Goal: Task Accomplishment & Management: Use online tool/utility

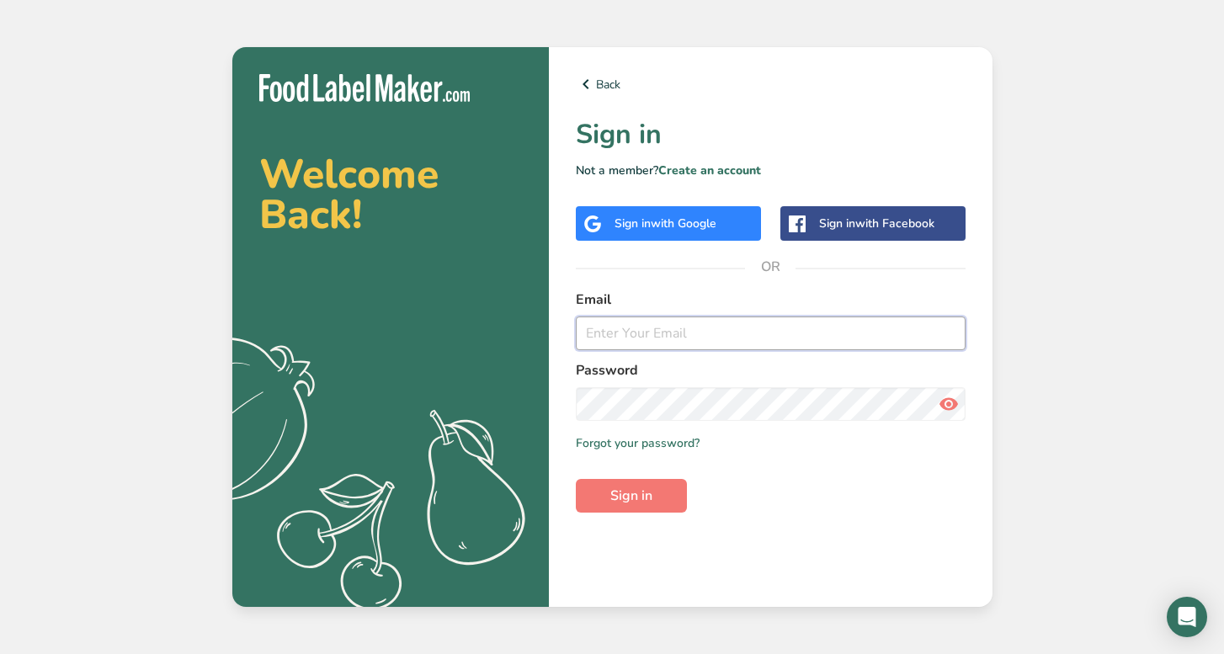
type input "[PERSON_NAME][EMAIL_ADDRESS][DOMAIN_NAME]"
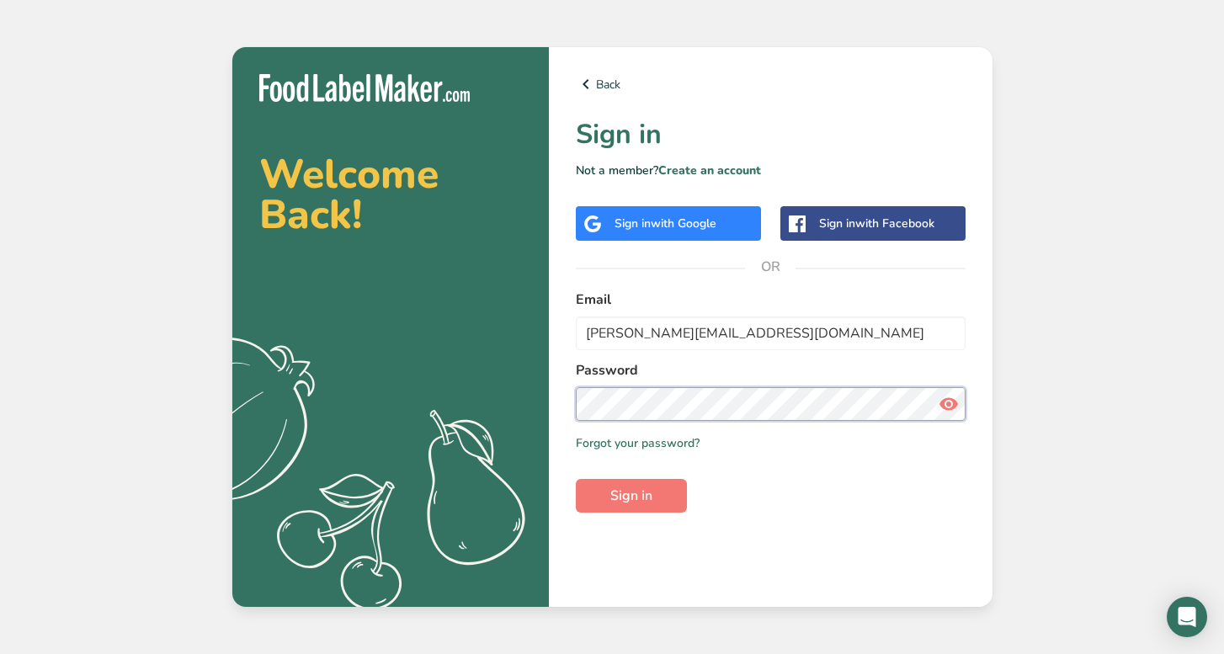
click at [631, 496] on button "Sign in" at bounding box center [631, 496] width 111 height 34
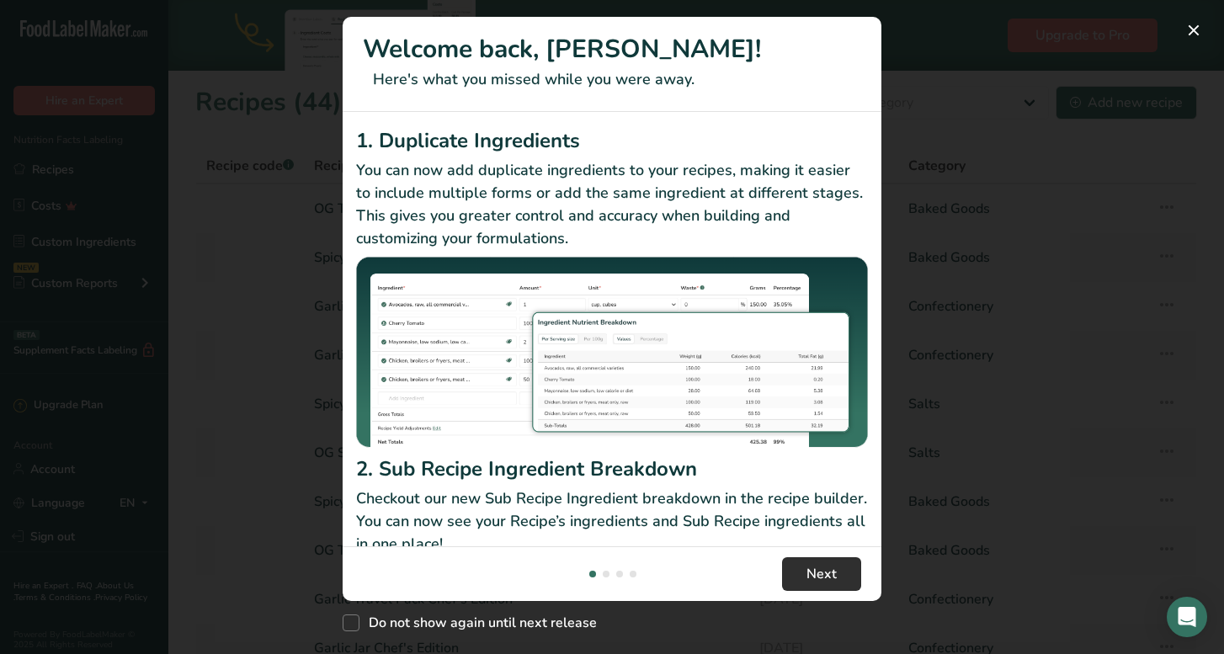
click at [807, 582] on span "Next" at bounding box center [822, 574] width 30 height 20
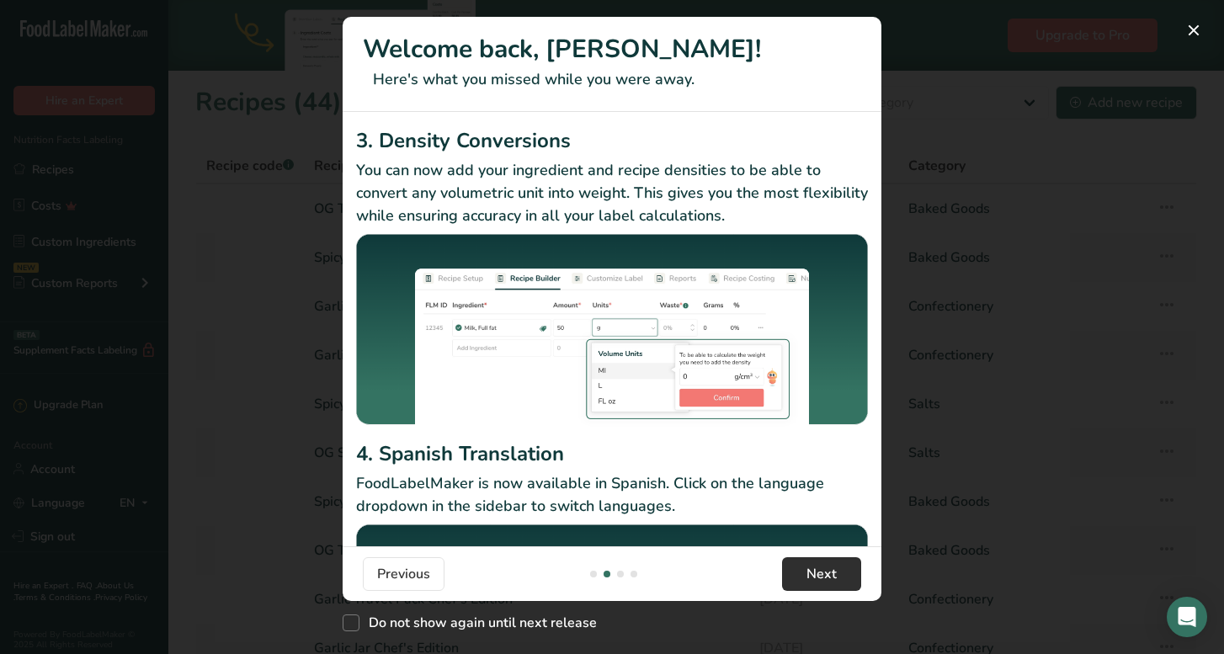
click at [807, 582] on span "Next" at bounding box center [822, 574] width 30 height 20
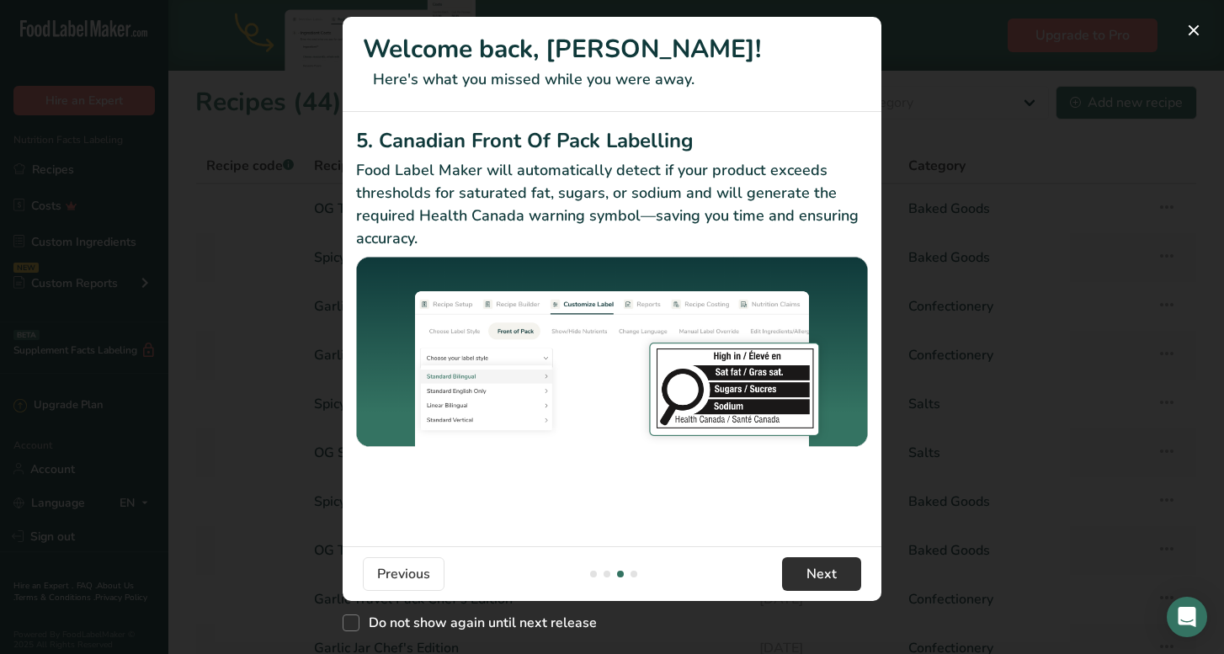
click at [807, 582] on span "Next" at bounding box center [822, 574] width 30 height 20
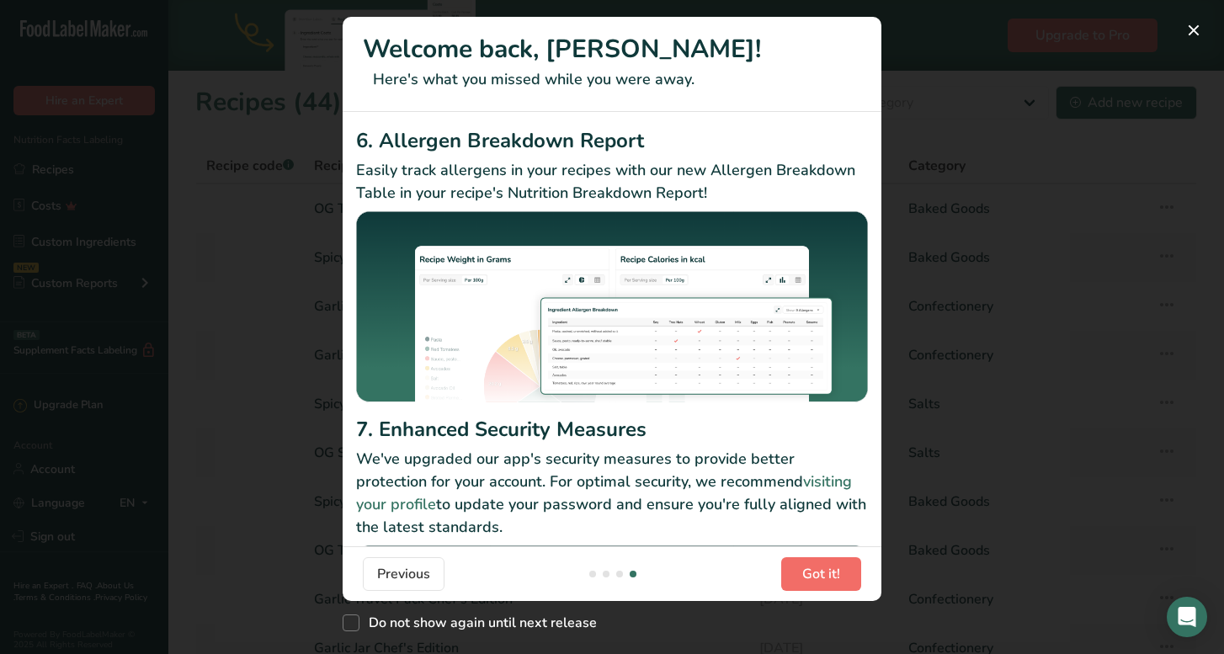
click at [815, 573] on span "Got it!" at bounding box center [821, 574] width 38 height 20
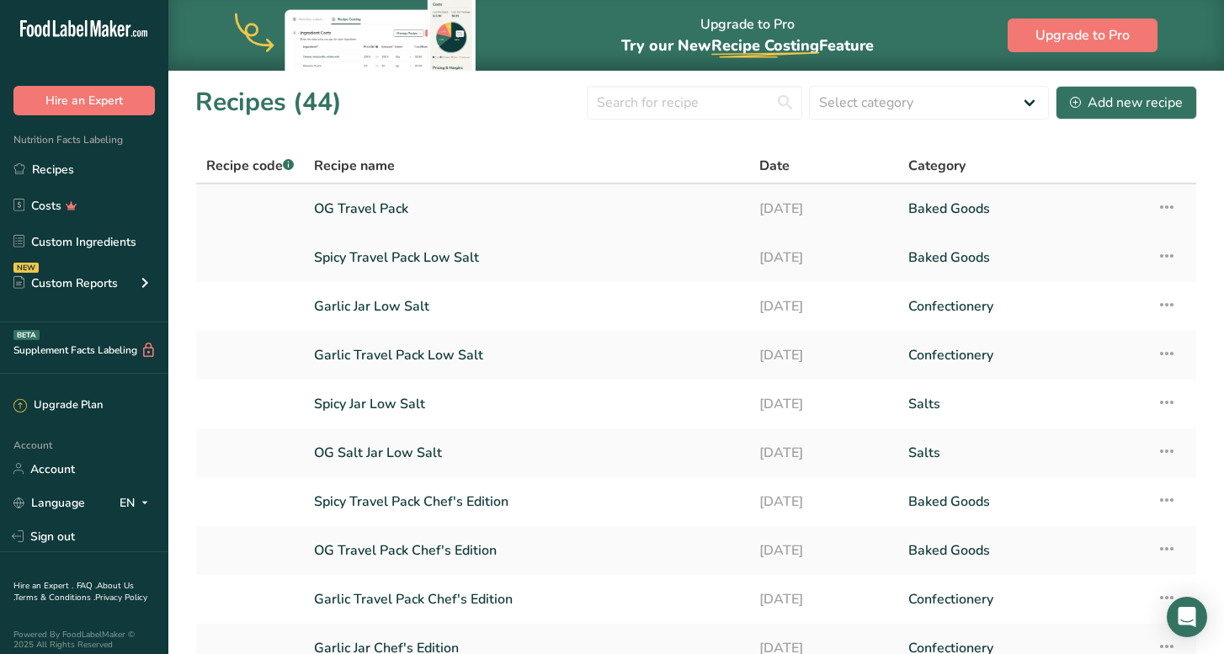
click at [377, 200] on link "OG Travel Pack" at bounding box center [526, 208] width 425 height 35
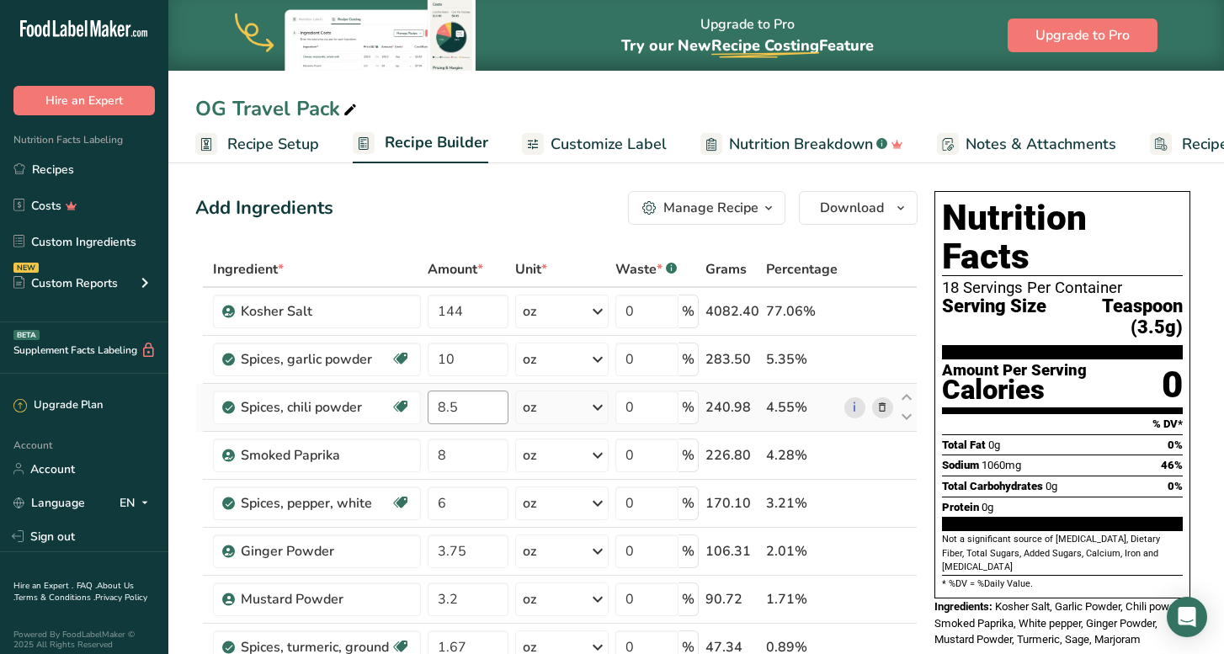
drag, startPoint x: 84, startPoint y: 160, endPoint x: 457, endPoint y: 393, distance: 439.9
click at [84, 160] on link "Recipes" at bounding box center [84, 169] width 168 height 32
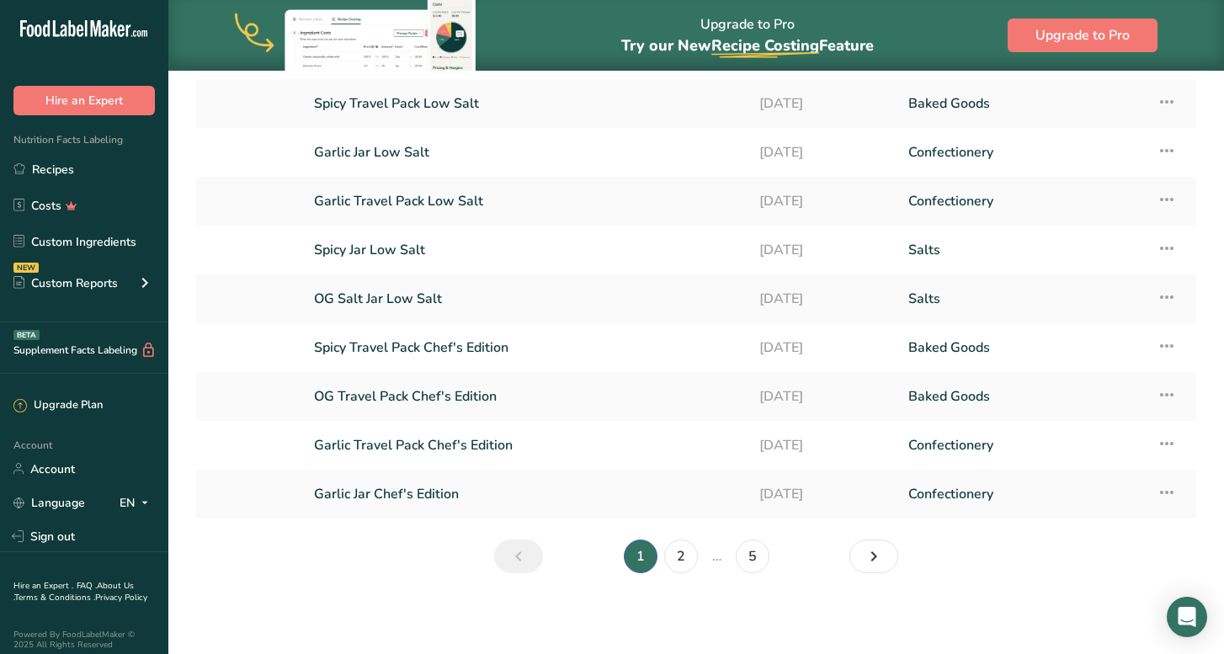
scroll to position [154, 0]
click at [866, 548] on icon "Next page" at bounding box center [874, 556] width 20 height 30
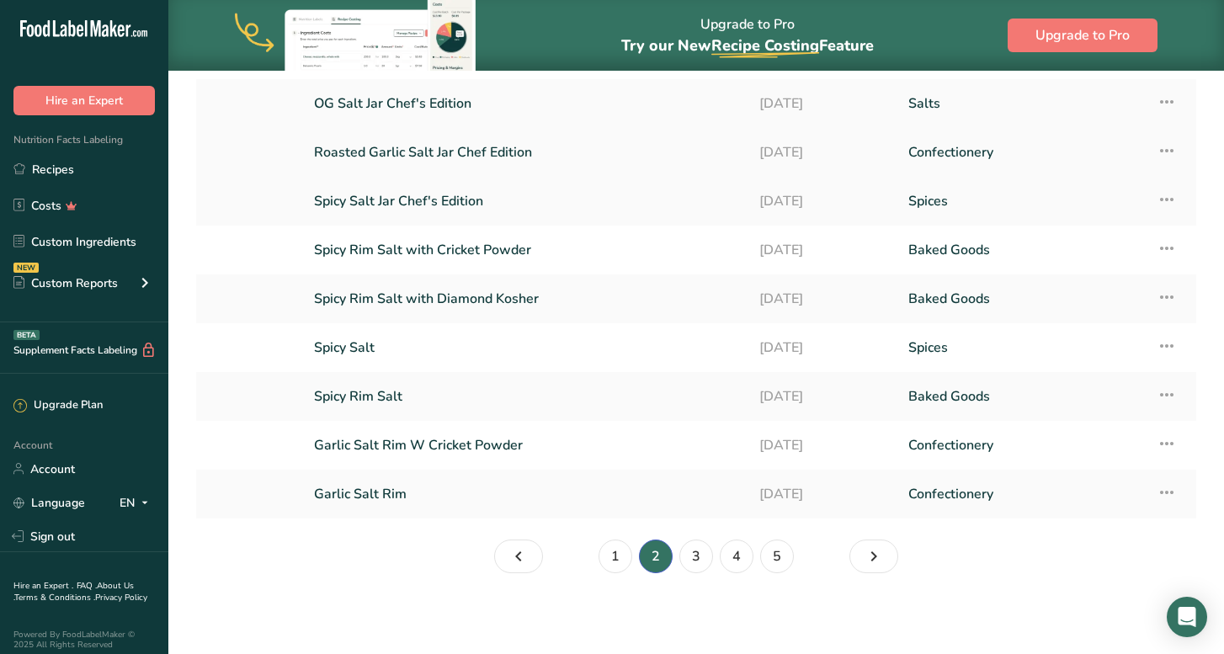
click at [463, 151] on link "Roasted Garlic Salt Jar Chef Edition" at bounding box center [526, 152] width 425 height 35
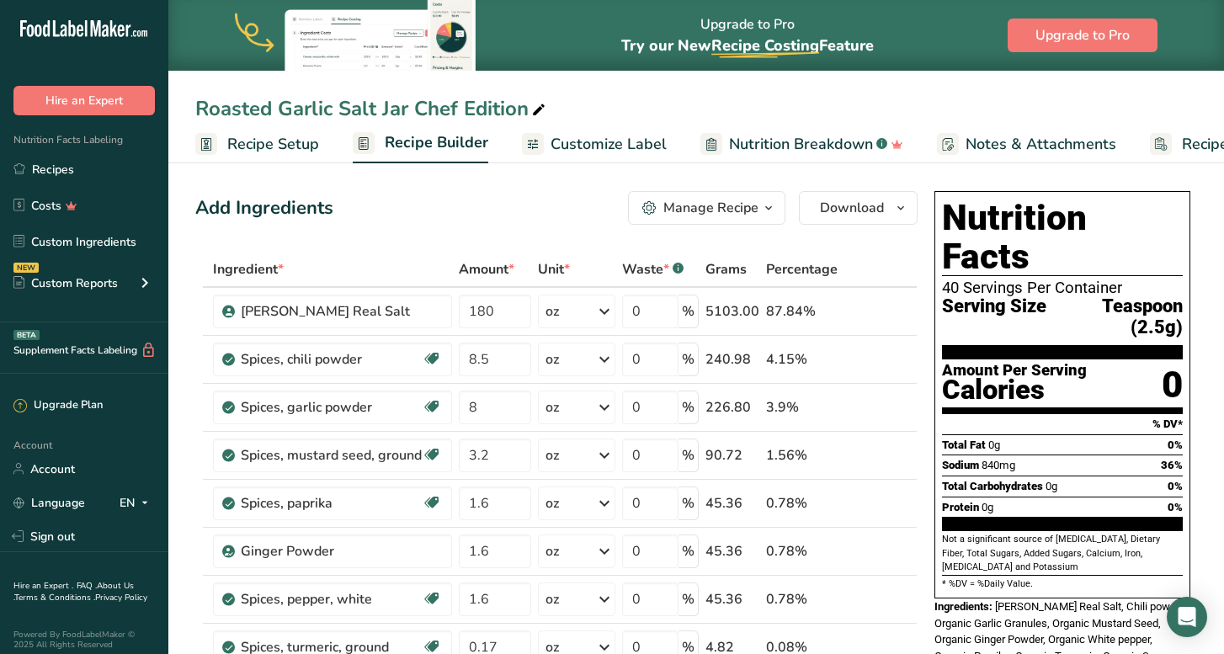
click at [631, 140] on span "Customize Label" at bounding box center [609, 144] width 116 height 23
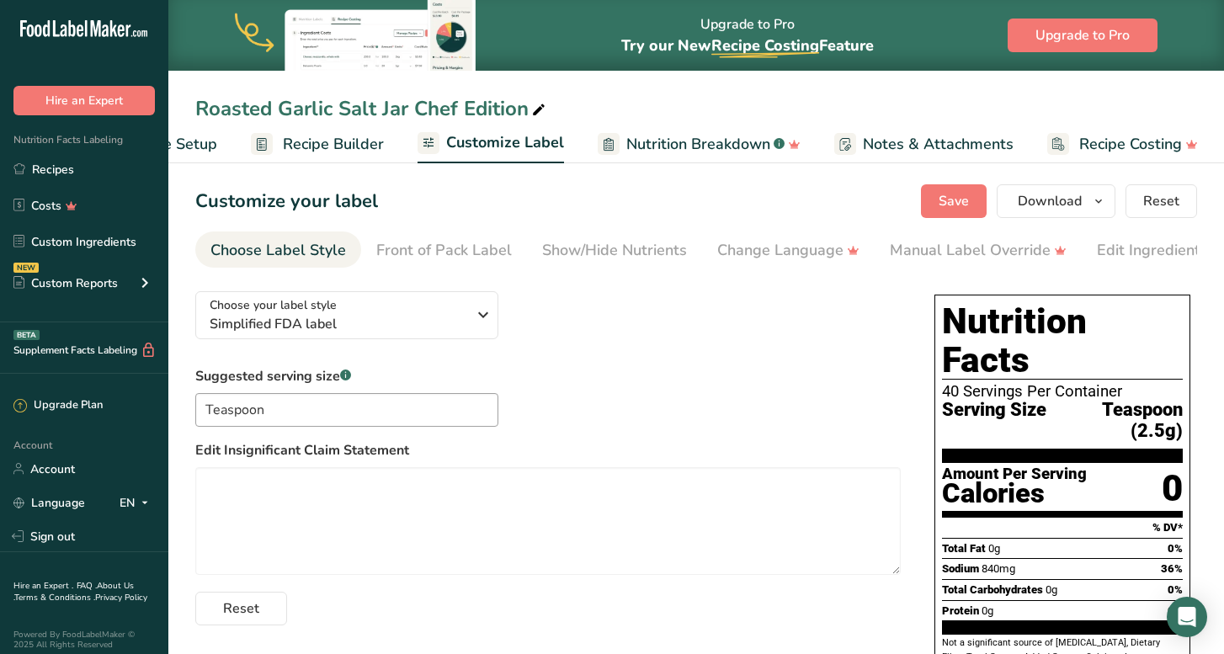
scroll to position [0, 103]
click at [816, 249] on div "Change Language" at bounding box center [788, 250] width 142 height 23
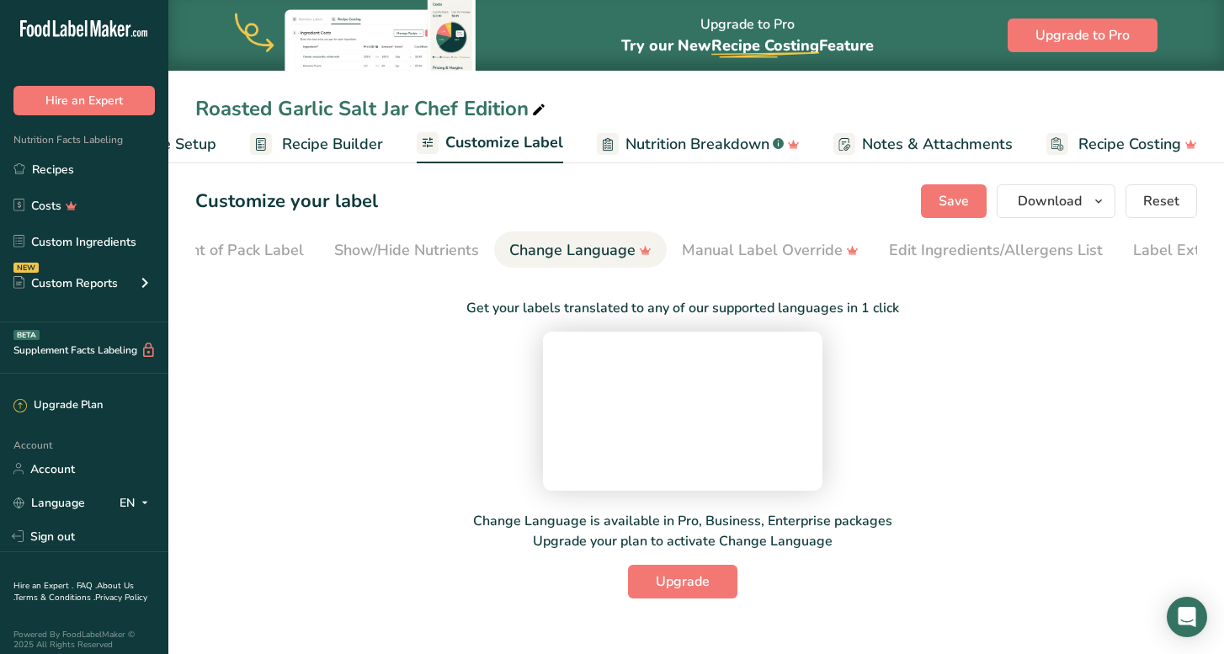
scroll to position [0, 262]
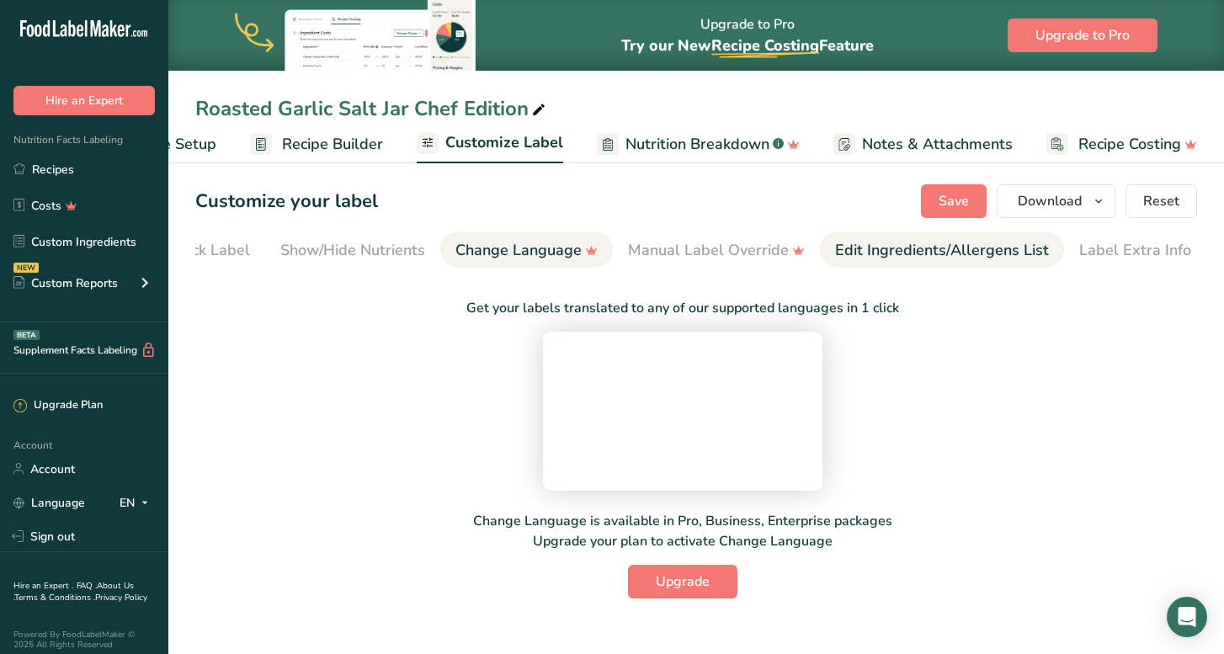
click at [981, 248] on div "Edit Ingredients/Allergens List" at bounding box center [942, 250] width 214 height 23
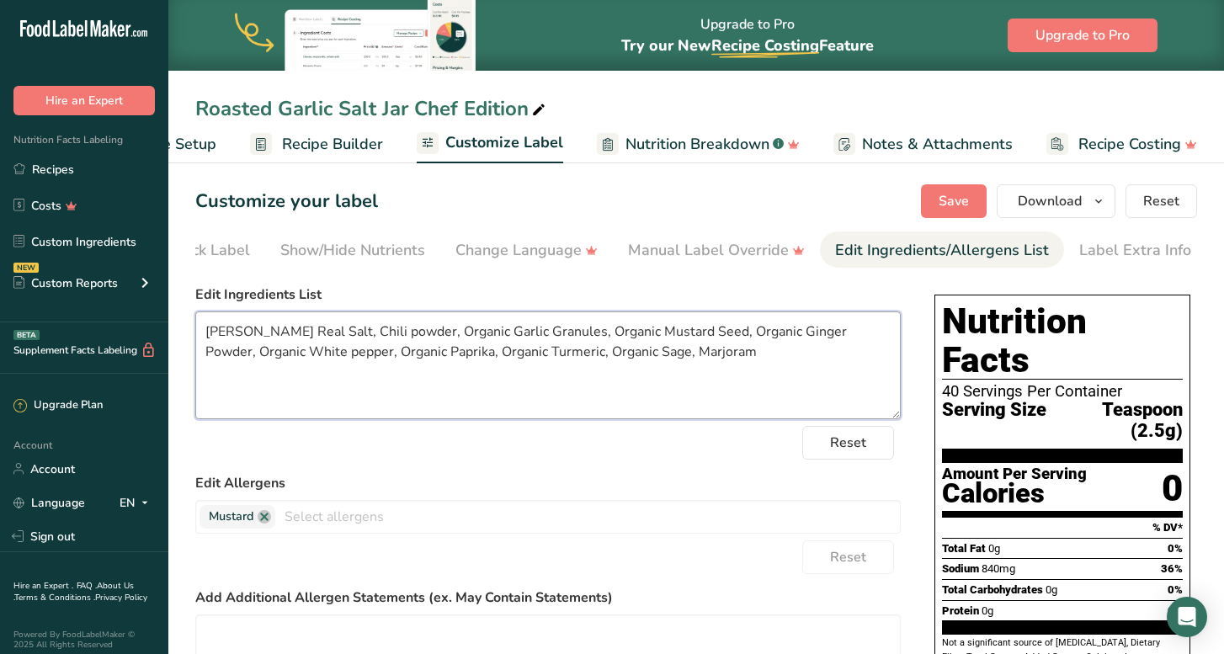
click at [330, 333] on textarea "[PERSON_NAME] Real Salt, Chili powder, Organic Garlic Granules, Organic Mustard…" at bounding box center [548, 366] width 706 height 108
click at [443, 338] on textarea "[PERSON_NAME] Real Salt, 365 Chili powder, Organic Garlic Granules, Organic Mus…" at bounding box center [548, 366] width 706 height 108
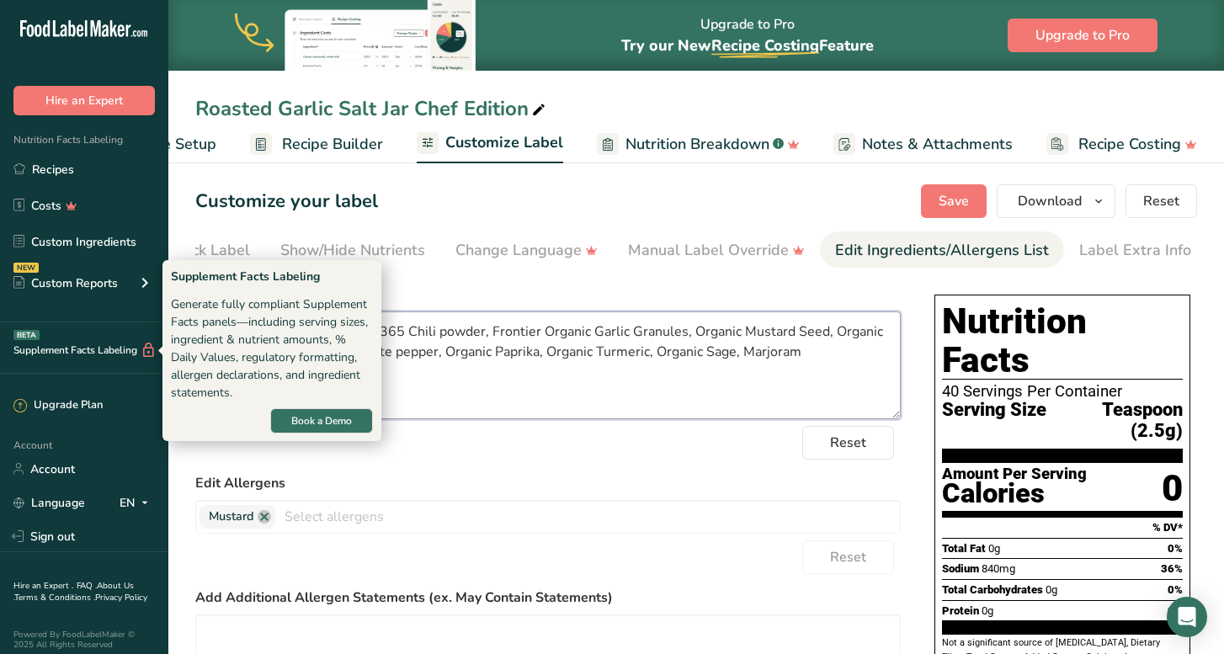
drag, startPoint x: 765, startPoint y: 355, endPoint x: 197, endPoint y: 328, distance: 569.1
click at [198, 324] on body ".a-20{fill:#fff;} Hire an Expert Nutrition Facts Labeling Recipes Costs Custom …" at bounding box center [612, 430] width 1224 height 860
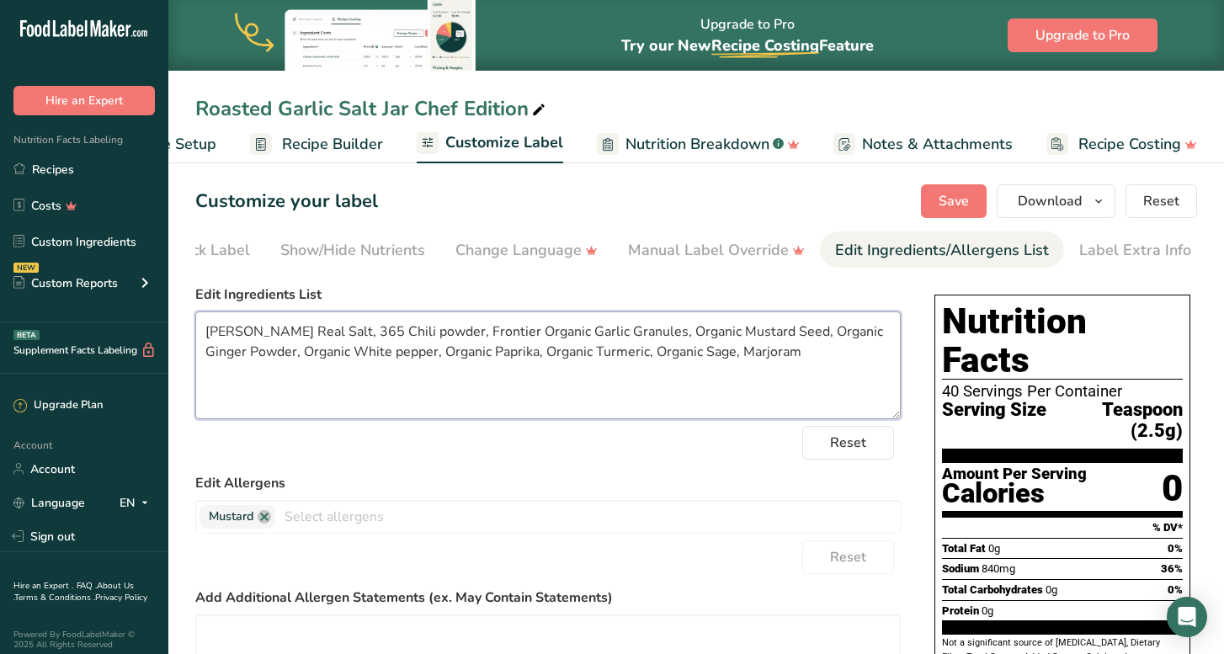
click at [491, 331] on textarea "[PERSON_NAME] Real Salt, 365 Chili powder, Frontier Organic Garlic Granules, Or…" at bounding box center [548, 366] width 706 height 108
click at [676, 336] on textarea "[PERSON_NAME] Real Salt, 365 Chili powder, Frontier Coop Organic Garlic Granule…" at bounding box center [548, 366] width 706 height 108
click at [244, 355] on textarea "[PERSON_NAME] Real Salt, 365 Chili powder, Frontier Coop Organic Garlic Granule…" at bounding box center [548, 366] width 706 height 108
click at [473, 354] on textarea "[PERSON_NAME] Real Salt, 365 Chili powder, Frontier Coop Organic Garlic Granule…" at bounding box center [548, 366] width 706 height 108
click at [617, 353] on textarea "[PERSON_NAME] Real Salt, 365 Chili powder, Frontier Coop Organic Garlic Granule…" at bounding box center [548, 366] width 706 height 108
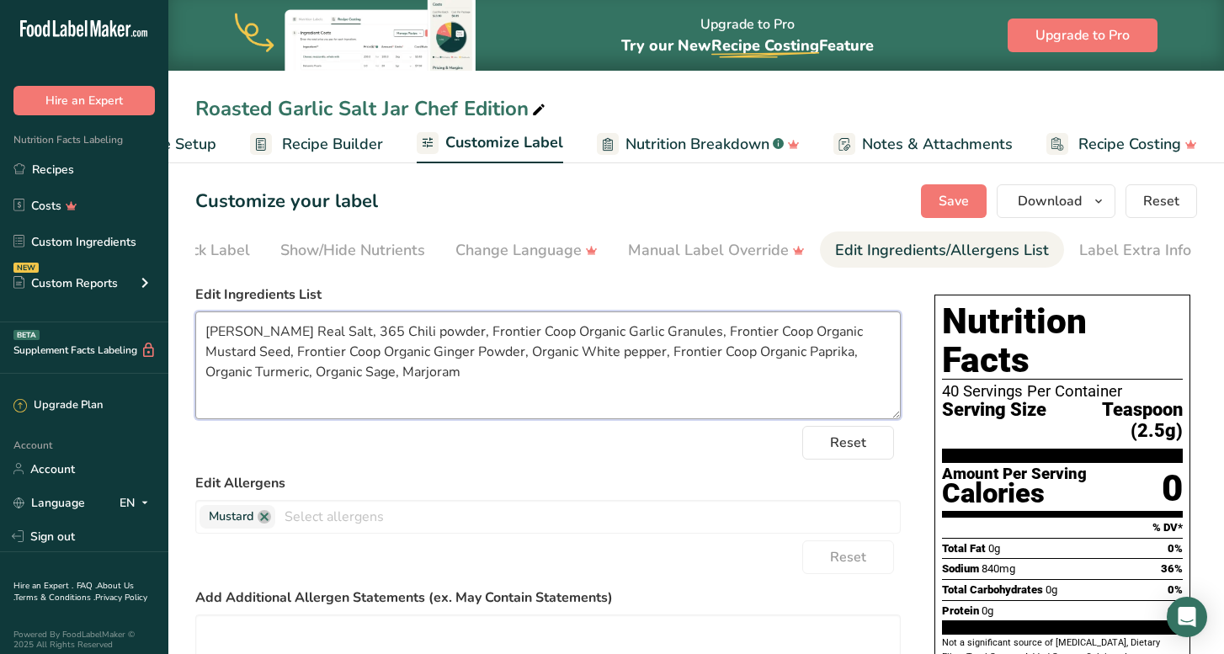
click at [478, 356] on textarea "[PERSON_NAME] Real Salt, 365 Chili powder, Frontier Coop Organic Garlic Granule…" at bounding box center [548, 366] width 706 height 108
click at [315, 373] on textarea "[PERSON_NAME] Real Salt, 365 Chili powder, Frontier Coop Organic Garlic Granule…" at bounding box center [548, 366] width 706 height 108
type textarea "[PERSON_NAME] Real Salt, 365 Chili powder, Frontier Coop Organic Garlic Granule…"
